Goal: Task Accomplishment & Management: Manage account settings

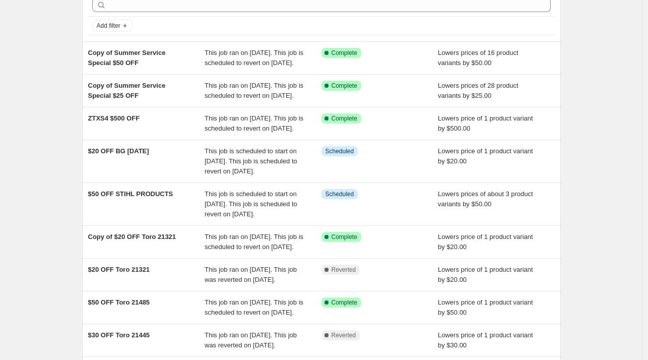
scroll to position [101, 0]
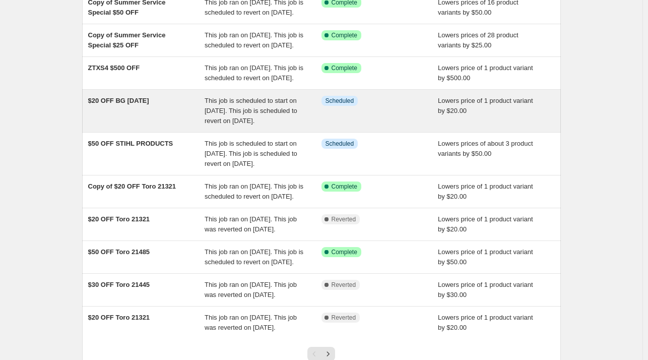
click at [251, 124] on span "This job is scheduled to start on [DATE]. This job is scheduled to revert on [D…" at bounding box center [250, 111] width 93 height 28
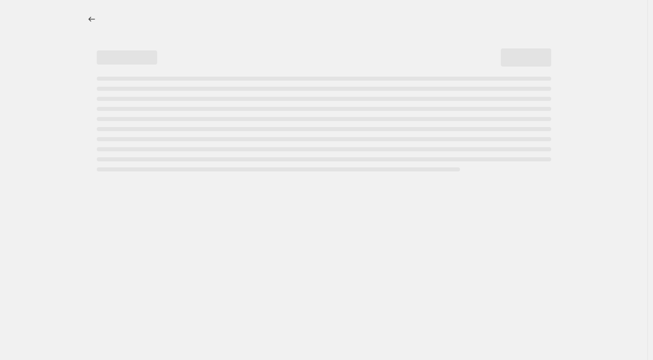
select select "by"
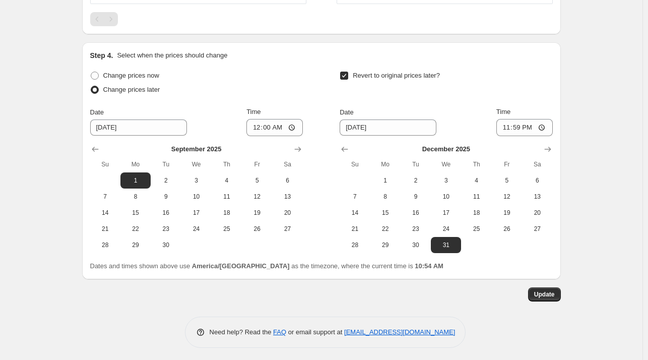
scroll to position [726, 0]
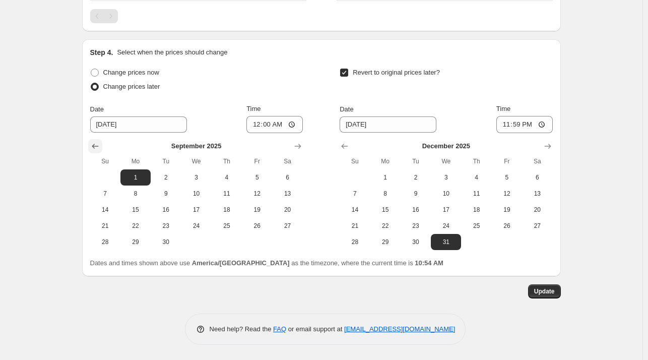
click at [94, 146] on icon "Show previous month, August 2025" at bounding box center [95, 146] width 7 height 5
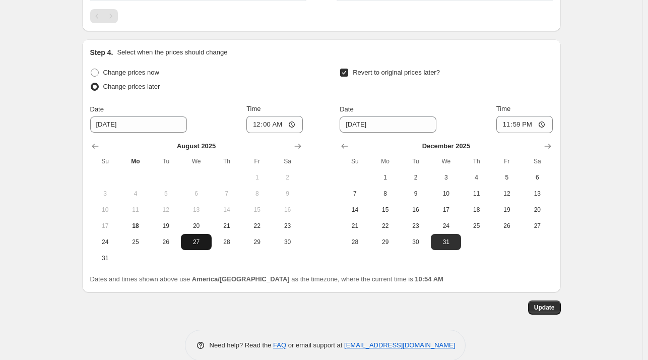
click at [198, 238] on span "27" at bounding box center [196, 242] width 22 height 8
type input "[DATE]"
click at [536, 302] on button "Update" at bounding box center [544, 307] width 33 height 14
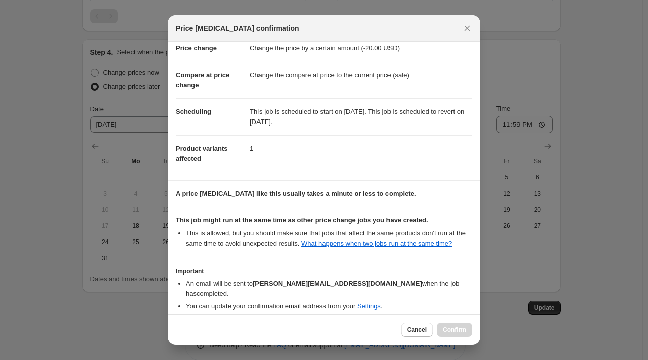
scroll to position [61, 0]
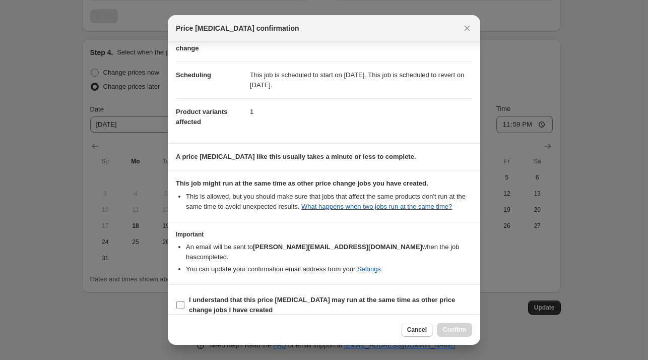
drag, startPoint x: 420, startPoint y: 282, endPoint x: 431, endPoint y: 297, distance: 18.3
click at [420, 293] on label "I understand that this price [MEDICAL_DATA] may run at the same time as other p…" at bounding box center [324, 305] width 296 height 24
click at [184, 301] on input "I understand that this price [MEDICAL_DATA] may run at the same time as other p…" at bounding box center [180, 305] width 8 height 8
checkbox input "true"
click at [458, 325] on button "Confirm" at bounding box center [454, 329] width 35 height 14
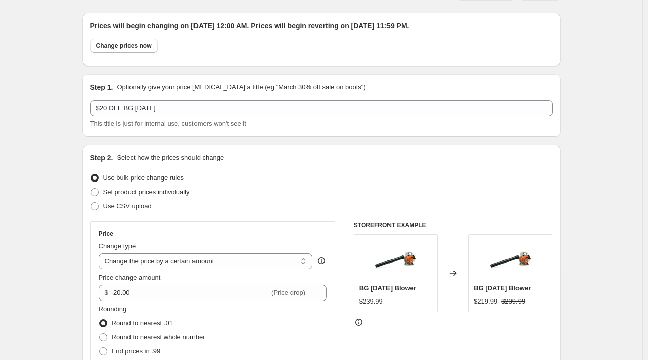
scroll to position [0, 0]
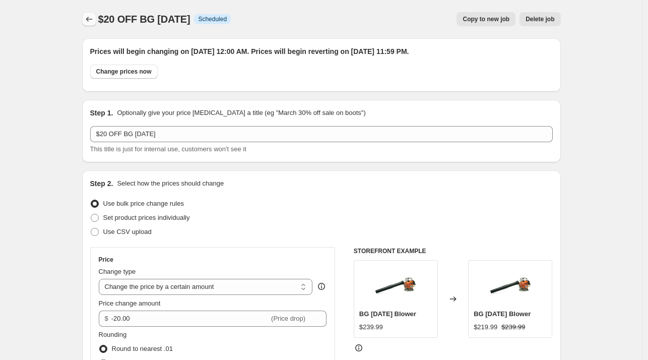
click at [90, 24] on icon "Price change jobs" at bounding box center [89, 19] width 10 height 10
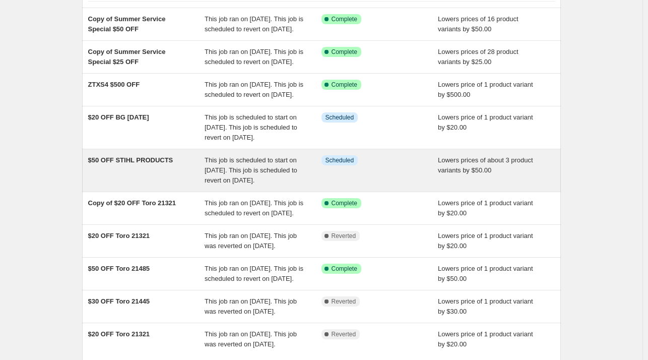
scroll to position [101, 0]
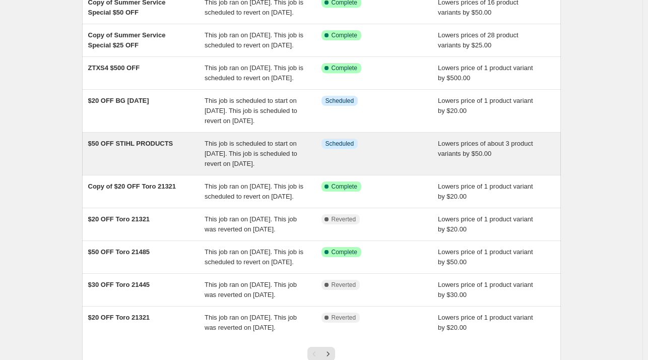
click at [223, 167] on span "This job is scheduled to start on [DATE]. This job is scheduled to revert on [D…" at bounding box center [250, 154] width 93 height 28
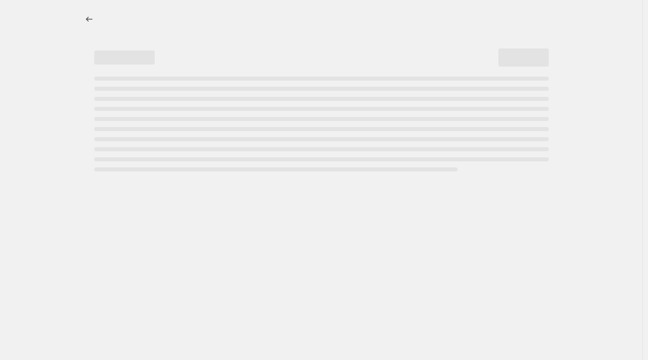
select select "by"
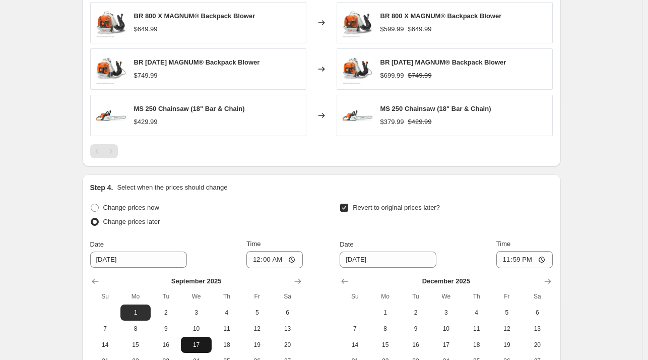
scroll to position [806, 0]
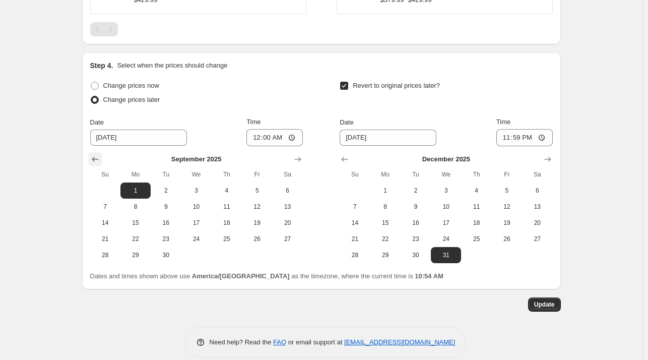
click at [94, 155] on icon "Show previous month, August 2025" at bounding box center [95, 159] width 10 height 10
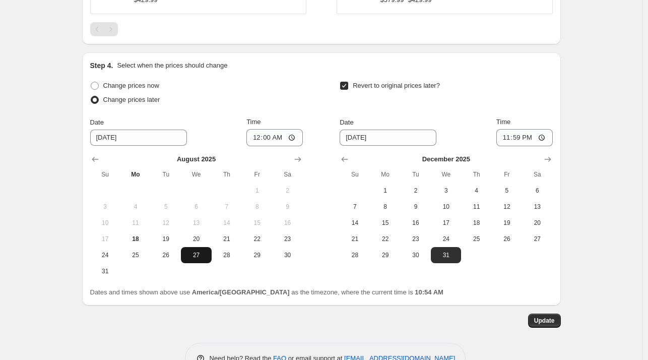
click at [202, 251] on span "27" at bounding box center [196, 255] width 22 height 8
type input "[DATE]"
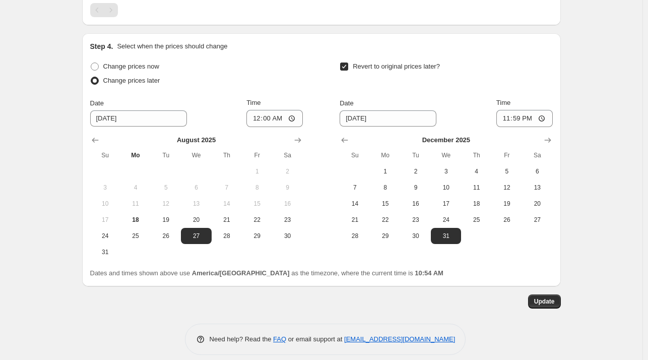
scroll to position [834, 0]
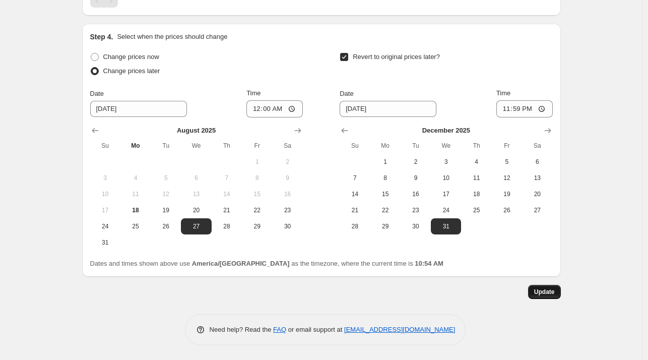
click at [543, 289] on span "Update" at bounding box center [544, 292] width 21 height 8
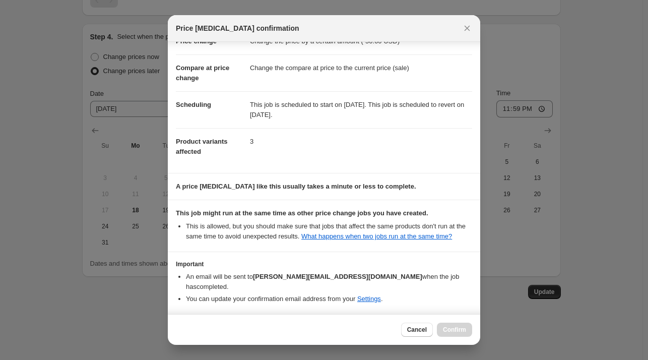
scroll to position [61, 0]
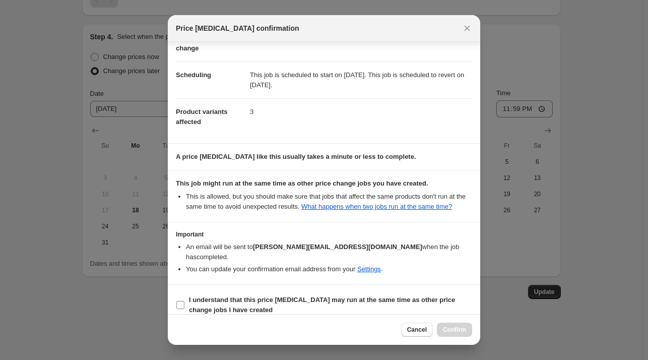
click at [395, 293] on label "I understand that this price [MEDICAL_DATA] may run at the same time as other p…" at bounding box center [324, 305] width 296 height 24
click at [184, 301] on input "I understand that this price [MEDICAL_DATA] may run at the same time as other p…" at bounding box center [180, 305] width 8 height 8
checkbox input "true"
click at [450, 326] on span "Confirm" at bounding box center [454, 329] width 23 height 8
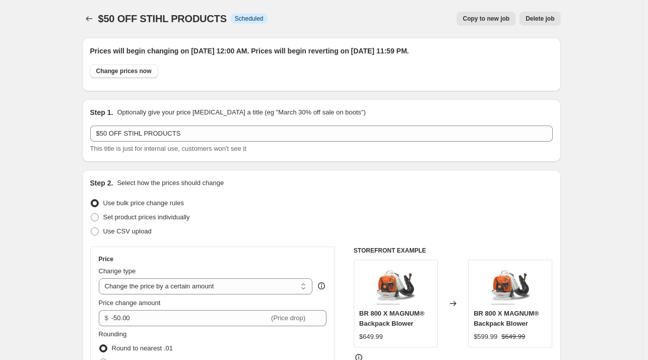
scroll to position [0, 0]
click at [86, 19] on icon "Price change jobs" at bounding box center [89, 19] width 10 height 10
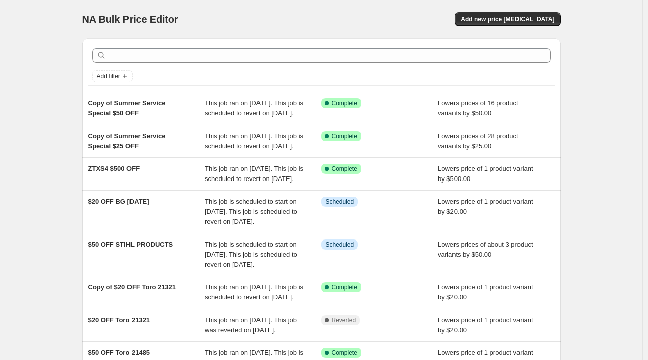
click at [404, 30] on div "NA Bulk Price Editor. This page is ready NA Bulk Price Editor Add new price [ME…" at bounding box center [321, 19] width 478 height 38
